Goal: Transaction & Acquisition: Purchase product/service

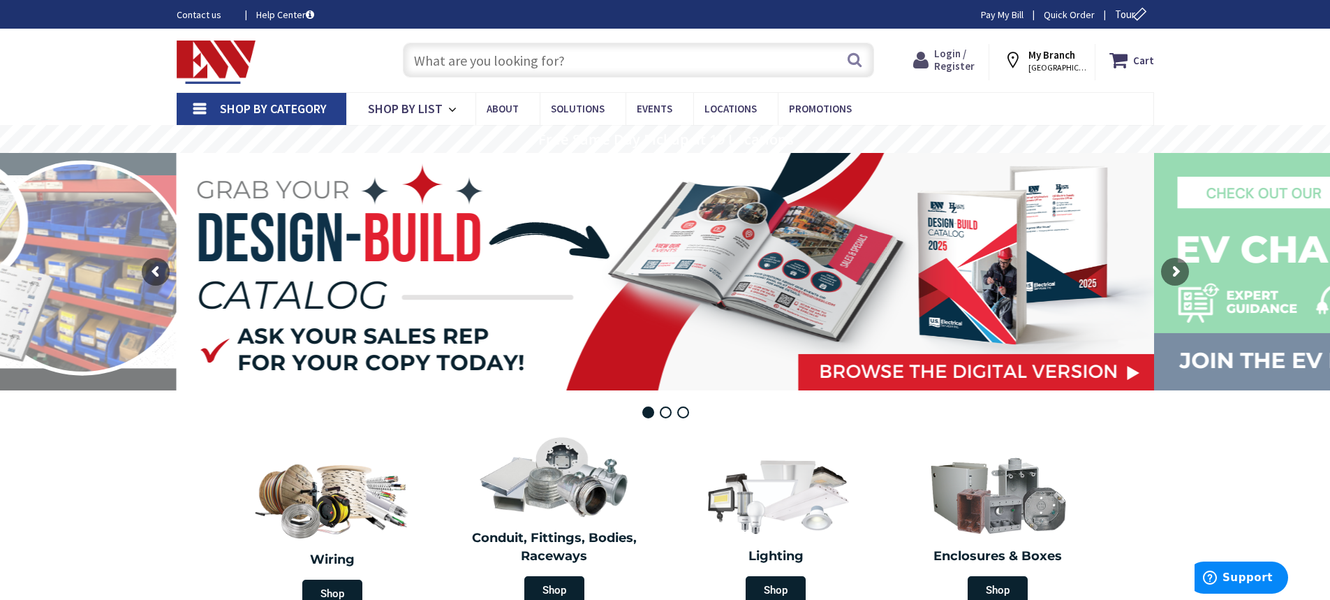
click at [950, 54] on span "Login / Register" at bounding box center [954, 60] width 41 height 26
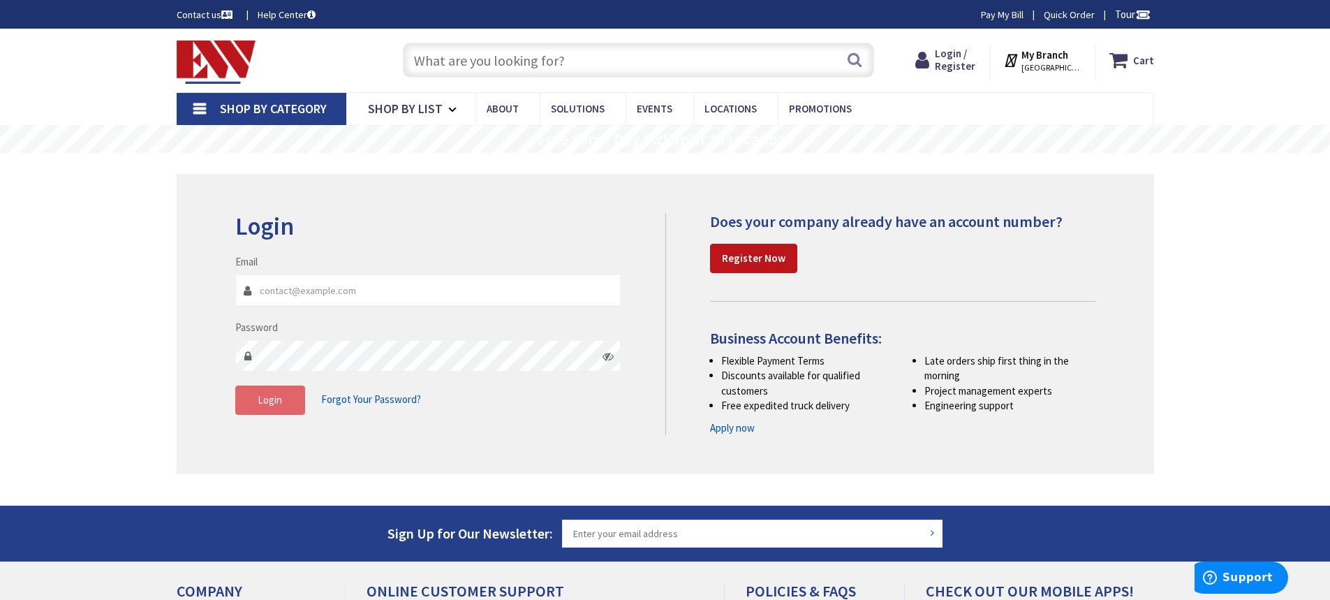
type input "[EMAIL_ADDRESS][DOMAIN_NAME]"
click at [274, 402] on span "Login" at bounding box center [270, 399] width 24 height 13
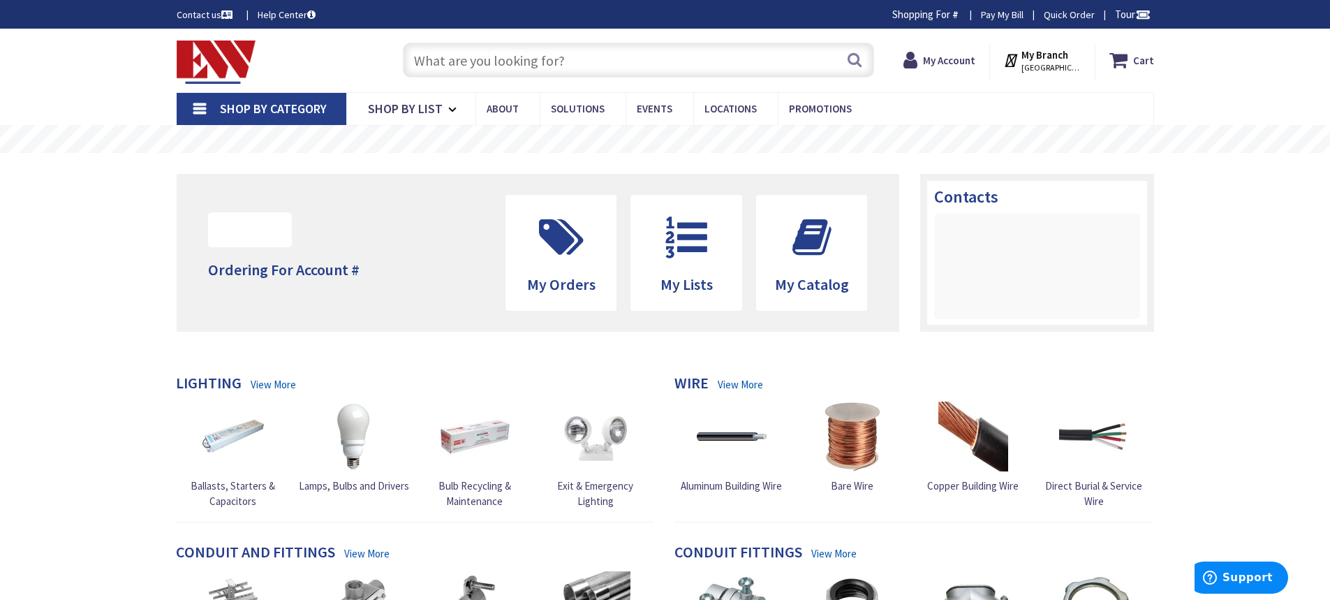
click at [458, 67] on input "text" at bounding box center [638, 60] width 471 height 35
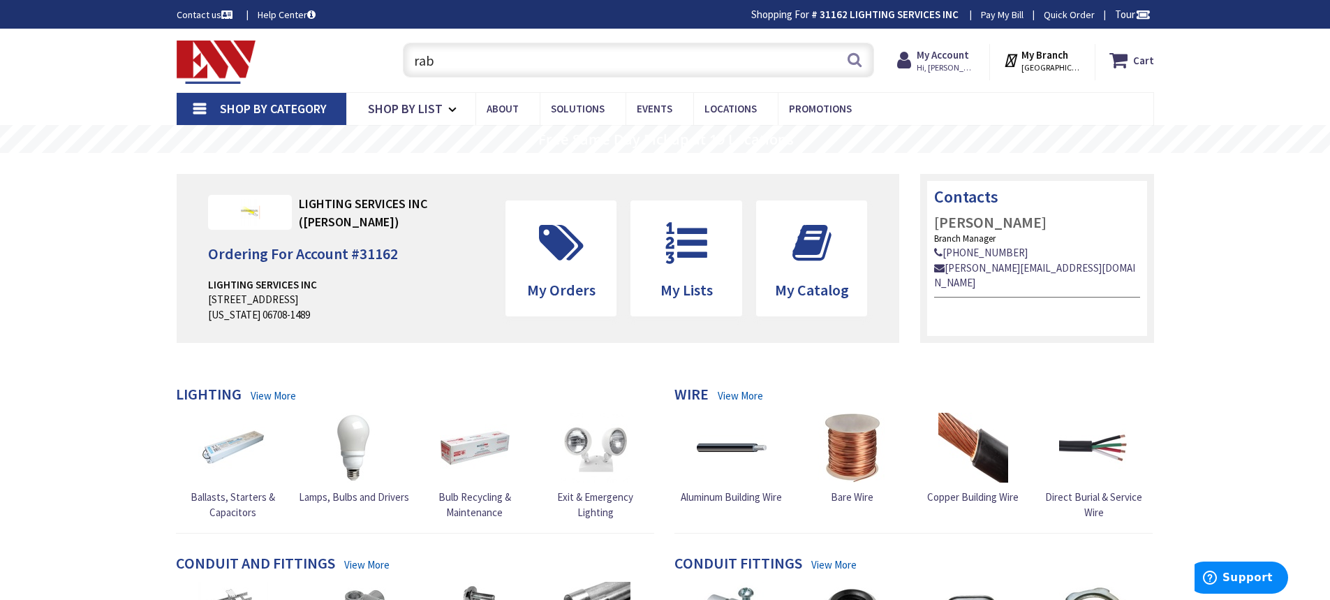
type input "rab"
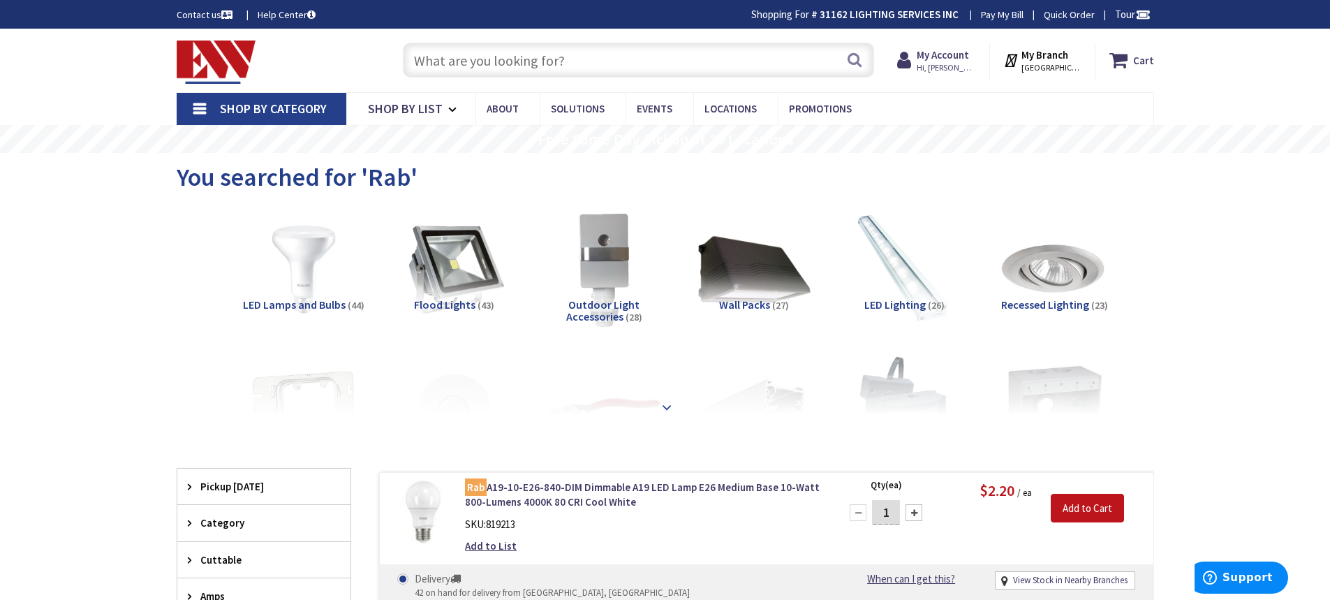
click at [665, 404] on strong at bounding box center [666, 406] width 17 height 15
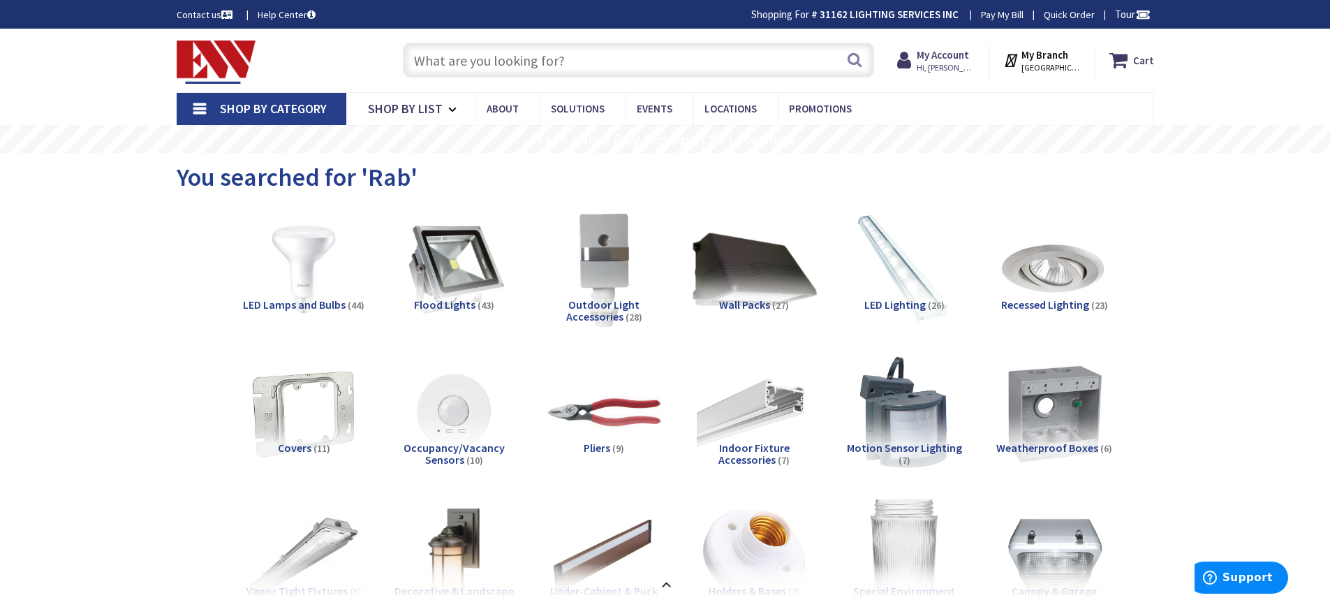
click at [721, 270] on img at bounding box center [754, 269] width 126 height 126
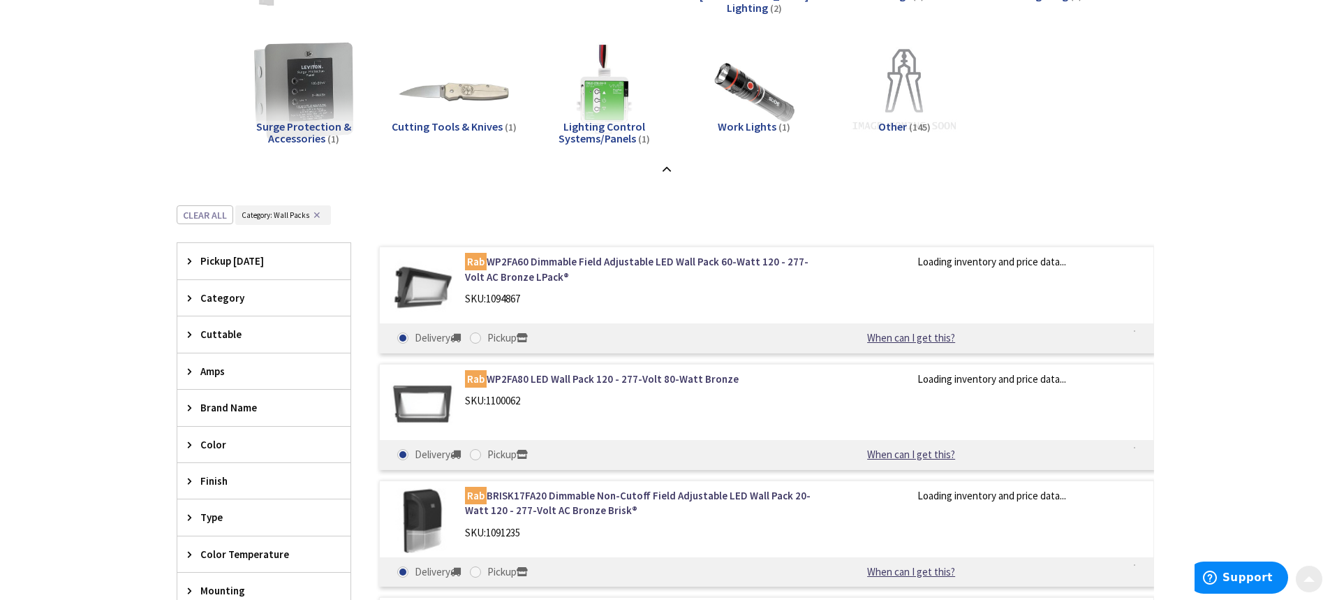
scroll to position [956, 0]
